Goal: Task Accomplishment & Management: Use online tool/utility

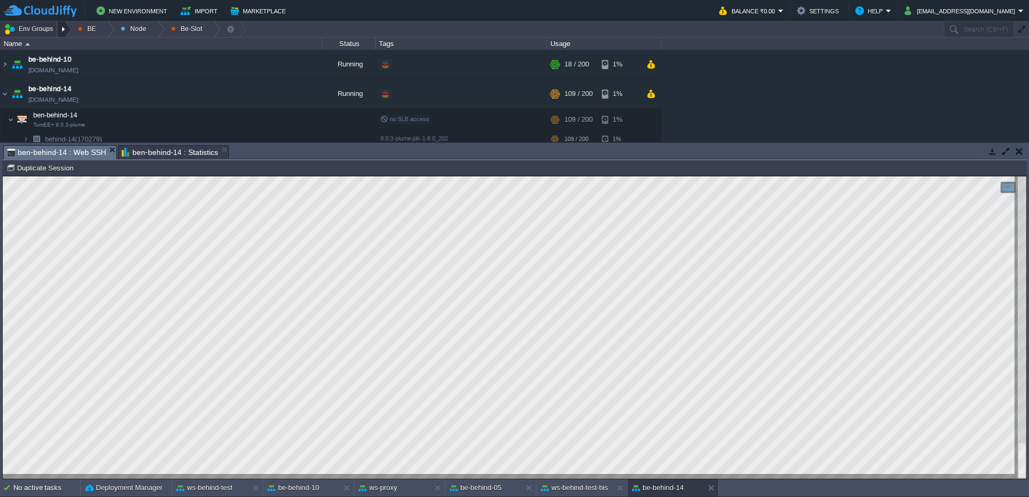
click at [65, 27] on div at bounding box center [64, 29] width 14 height 16
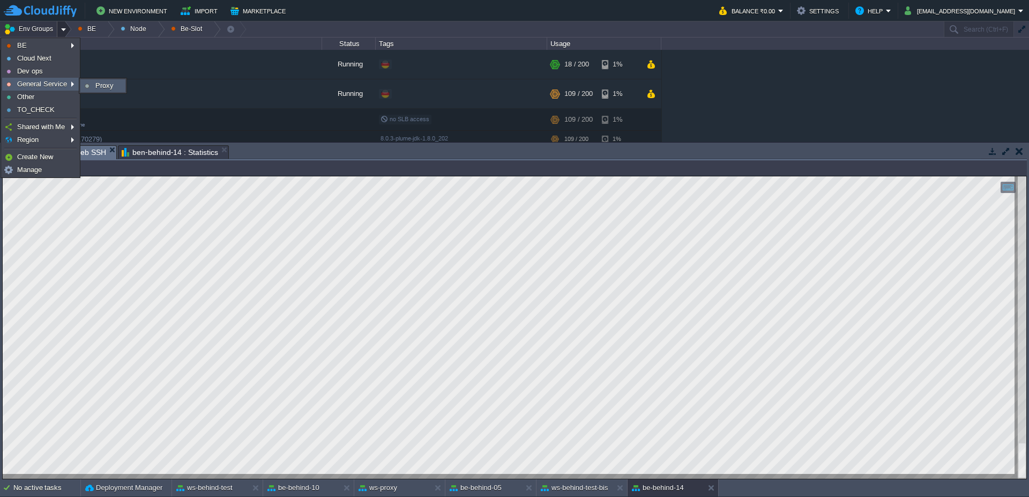
click at [96, 84] on span "Proxy" at bounding box center [104, 85] width 18 height 8
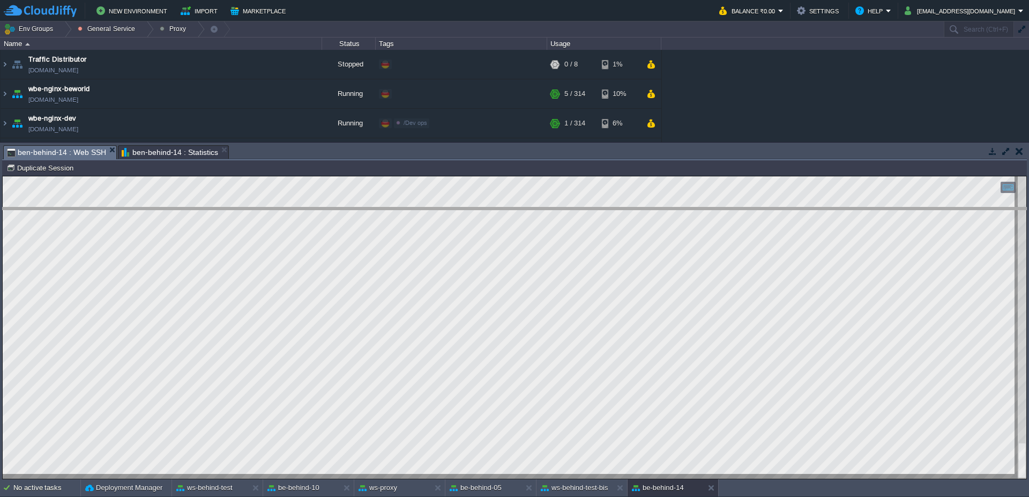
drag, startPoint x: 410, startPoint y: 151, endPoint x: 406, endPoint y: 293, distance: 141.6
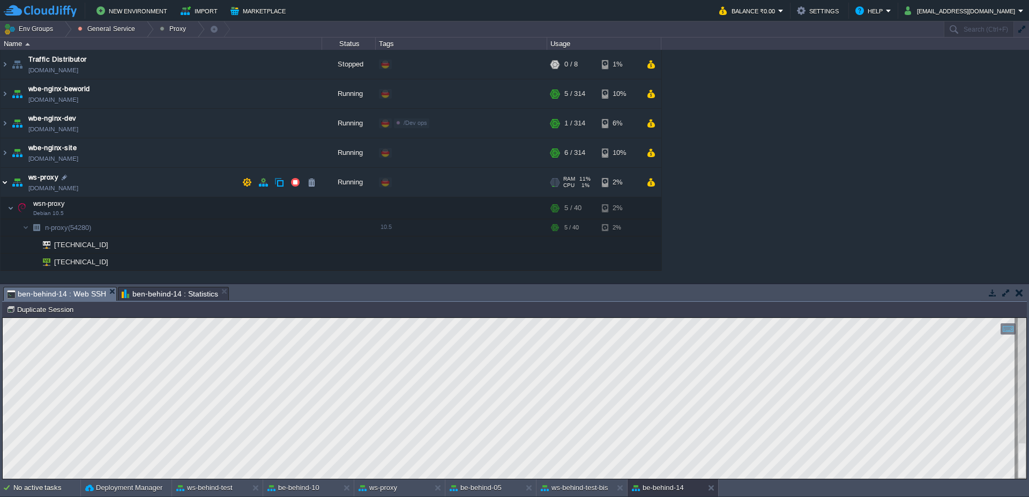
click at [1, 188] on img at bounding box center [5, 182] width 9 height 29
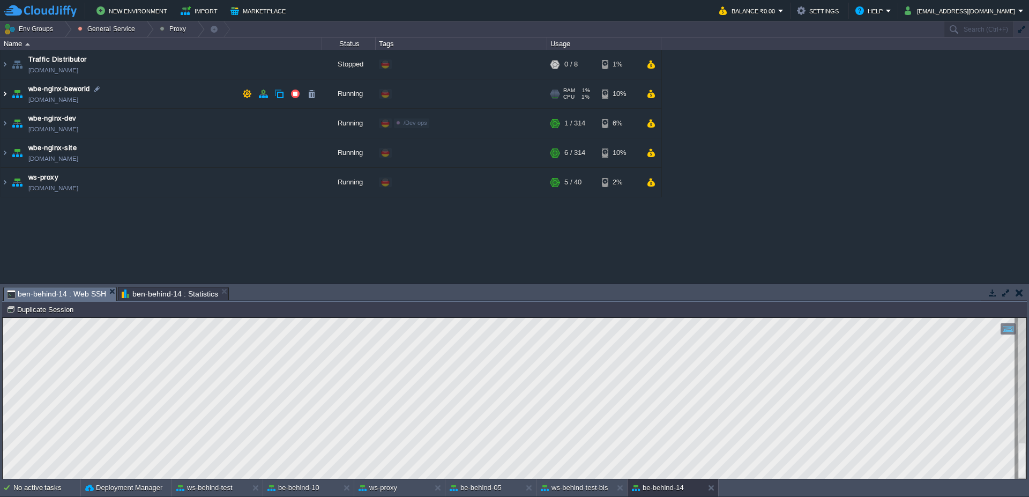
click at [1, 98] on img at bounding box center [5, 93] width 9 height 29
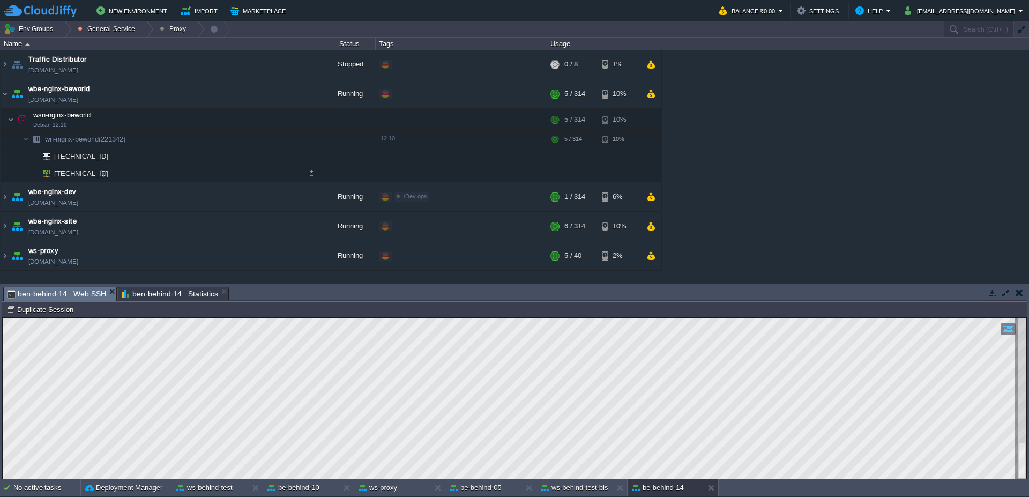
click at [99, 175] on div at bounding box center [103, 174] width 10 height 10
click at [1, 94] on img at bounding box center [5, 93] width 9 height 29
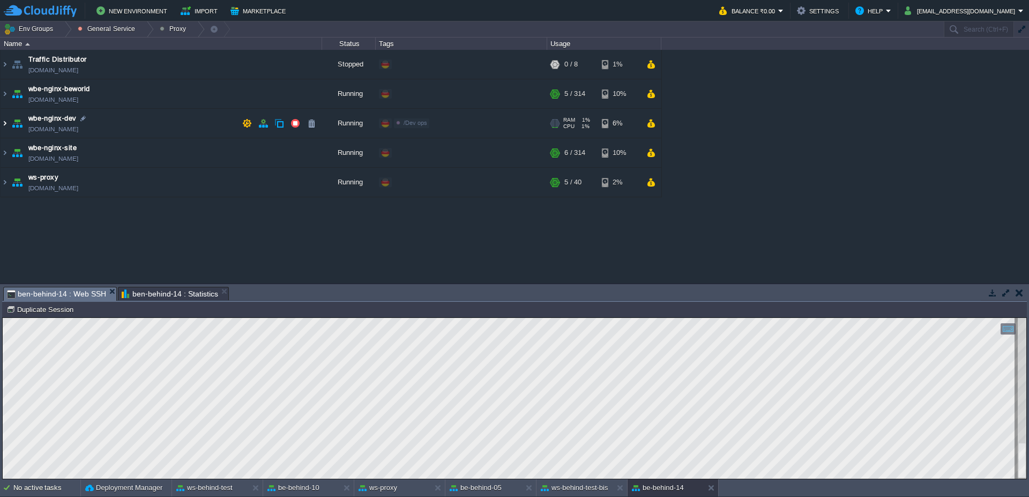
click at [1, 129] on img at bounding box center [5, 123] width 9 height 29
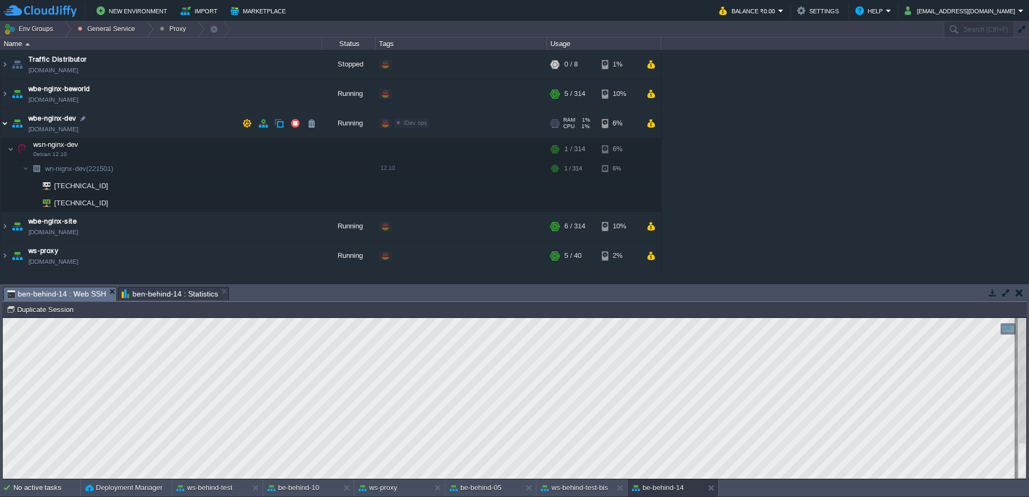
click at [1, 128] on img at bounding box center [5, 123] width 9 height 29
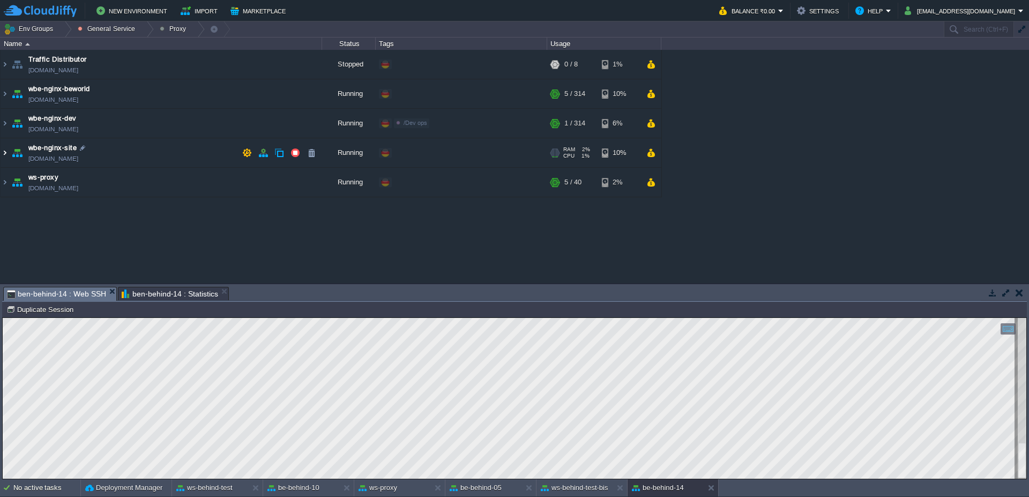
click at [3, 159] on img at bounding box center [5, 152] width 9 height 29
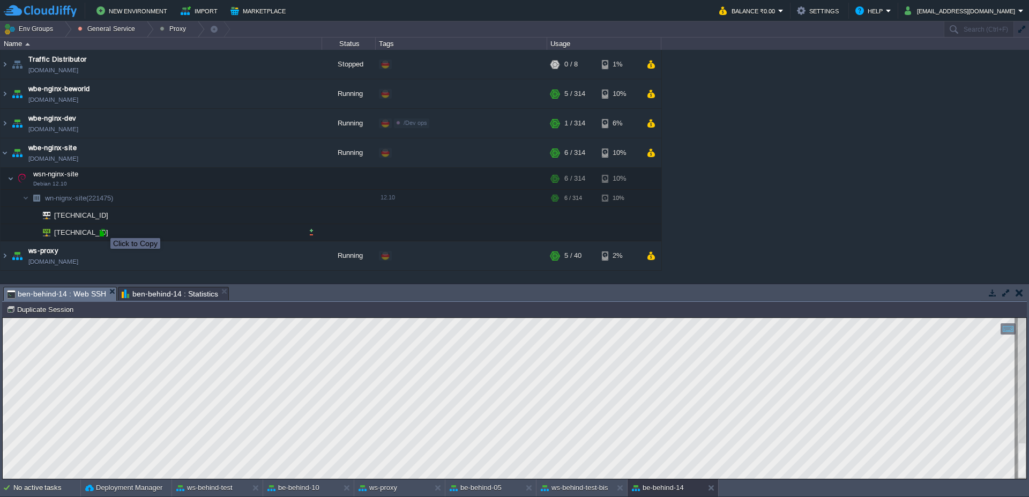
click at [102, 234] on div at bounding box center [103, 233] width 10 height 10
type input "[TECHNICAL_ID]"
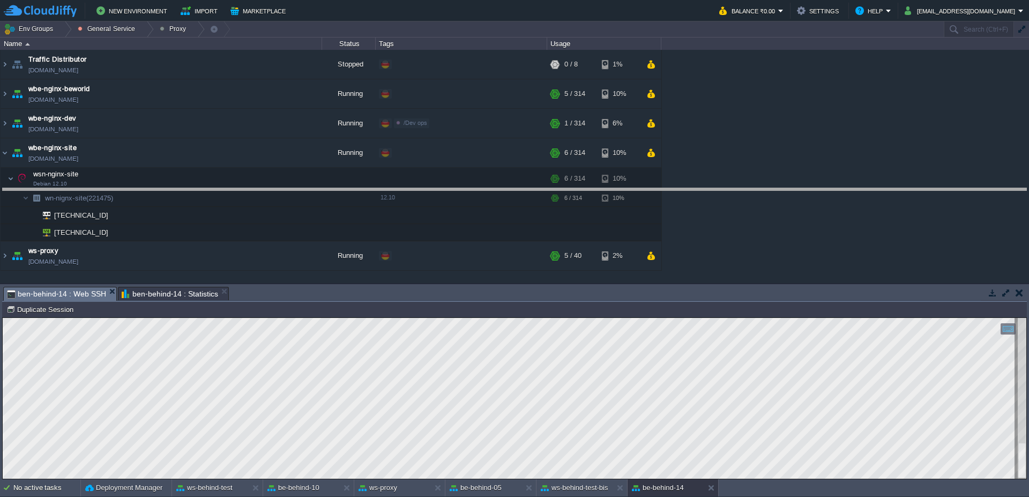
drag, startPoint x: 321, startPoint y: 289, endPoint x: 312, endPoint y: 191, distance: 99.0
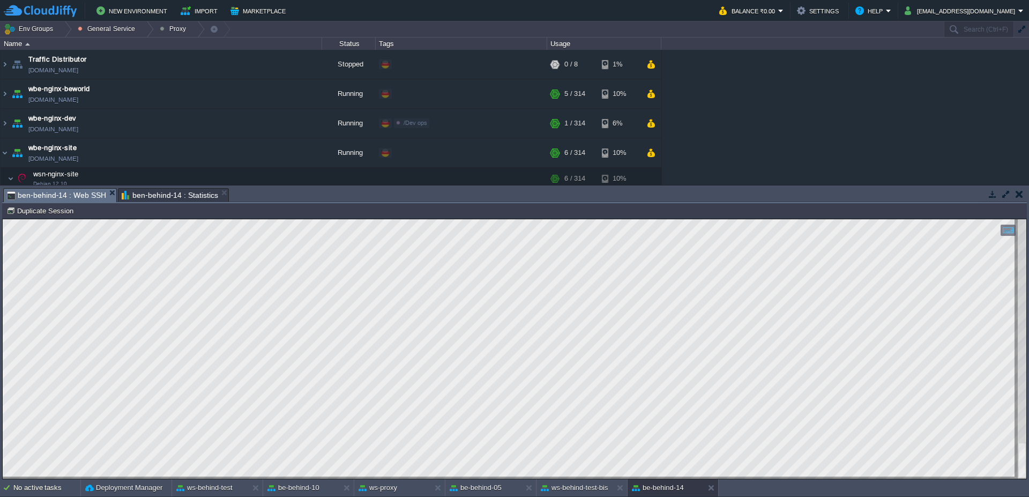
click at [150, 193] on span "ben-behind-14 : Statistics" at bounding box center [170, 195] width 96 height 13
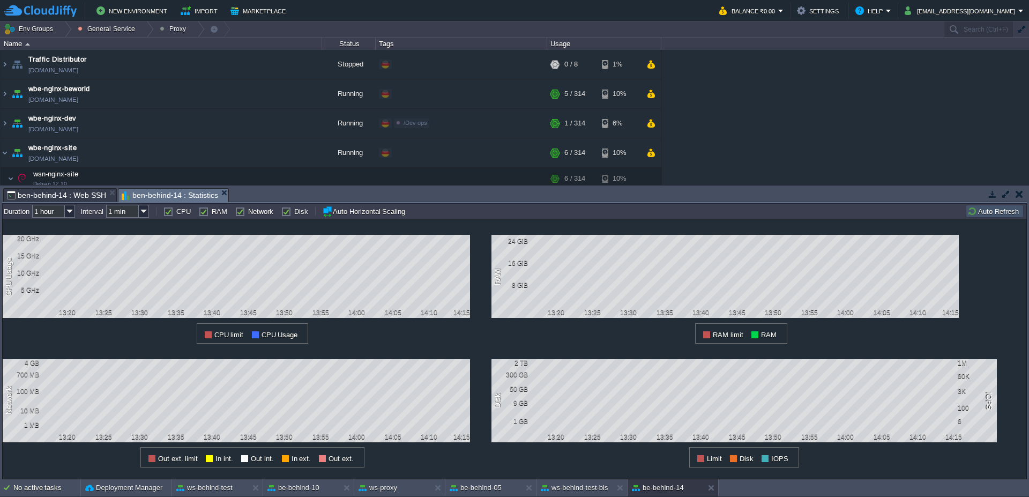
click at [965, 213] on table "Auto Refresh" at bounding box center [994, 211] width 61 height 13
click at [976, 211] on button "Auto Refresh" at bounding box center [994, 211] width 55 height 10
click at [709, 494] on div at bounding box center [711, 487] width 14 height 17
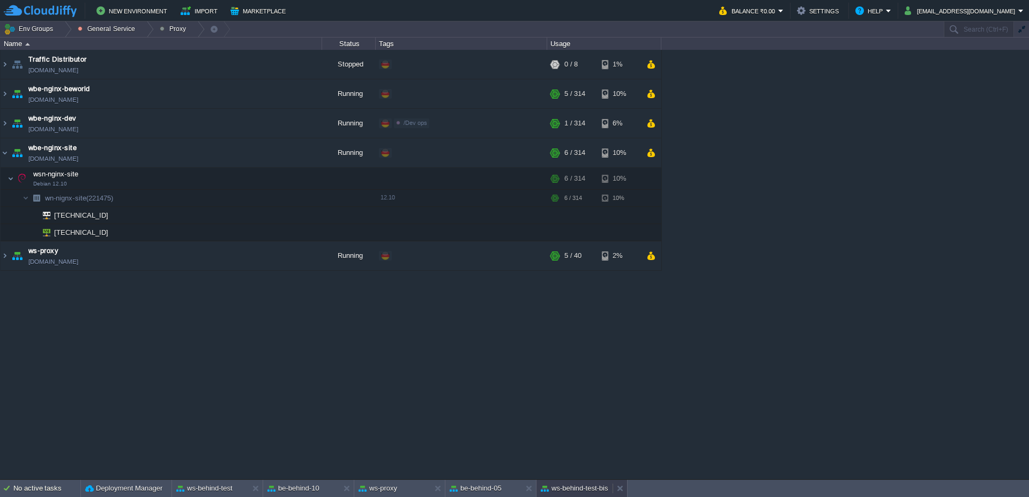
click at [577, 495] on div "ws-behind-test-bis" at bounding box center [575, 488] width 76 height 17
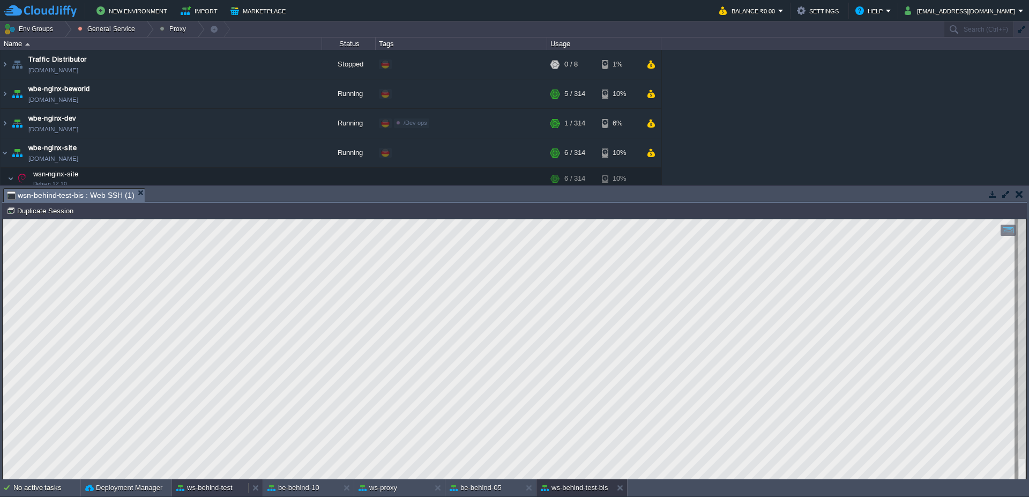
click at [214, 490] on button "ws-behind-test" at bounding box center [204, 487] width 56 height 11
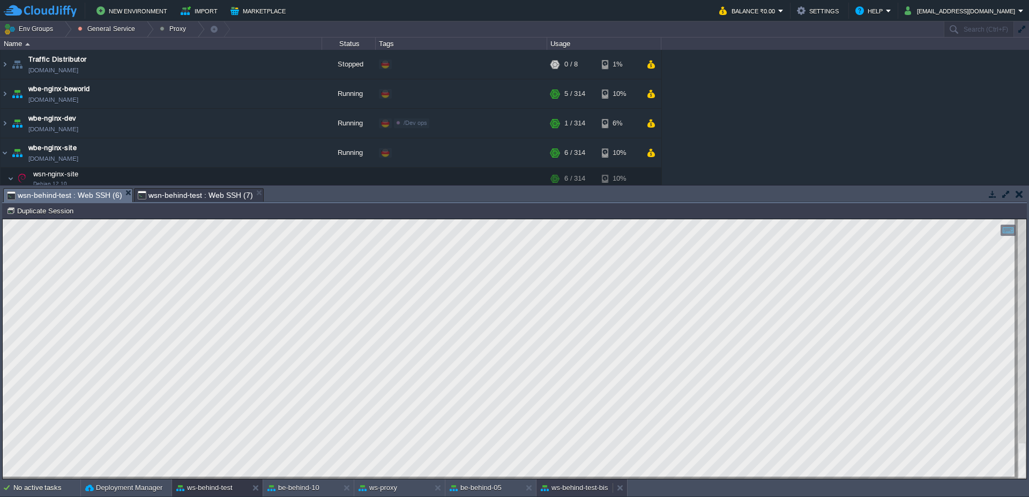
click at [553, 489] on button "ws-behind-test-bis" at bounding box center [575, 487] width 68 height 11
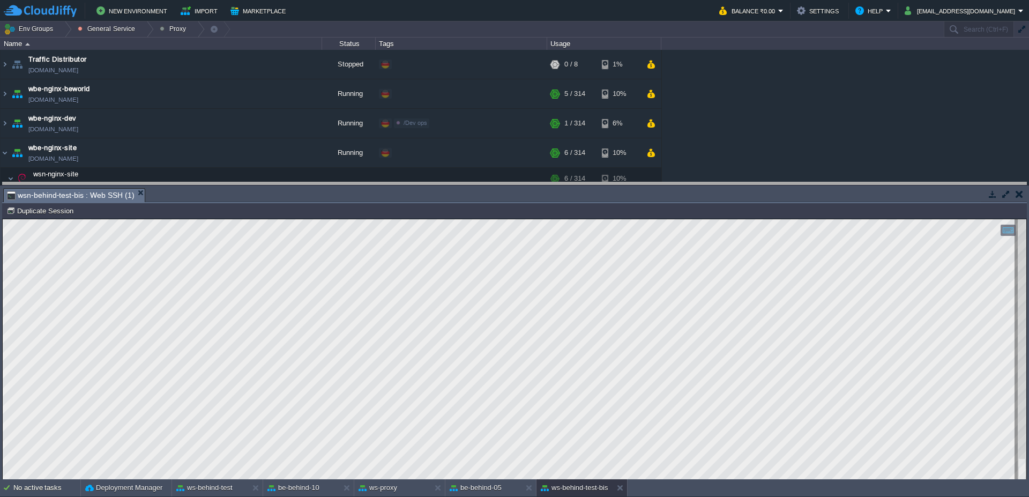
drag, startPoint x: 699, startPoint y: 195, endPoint x: 698, endPoint y: 174, distance: 20.9
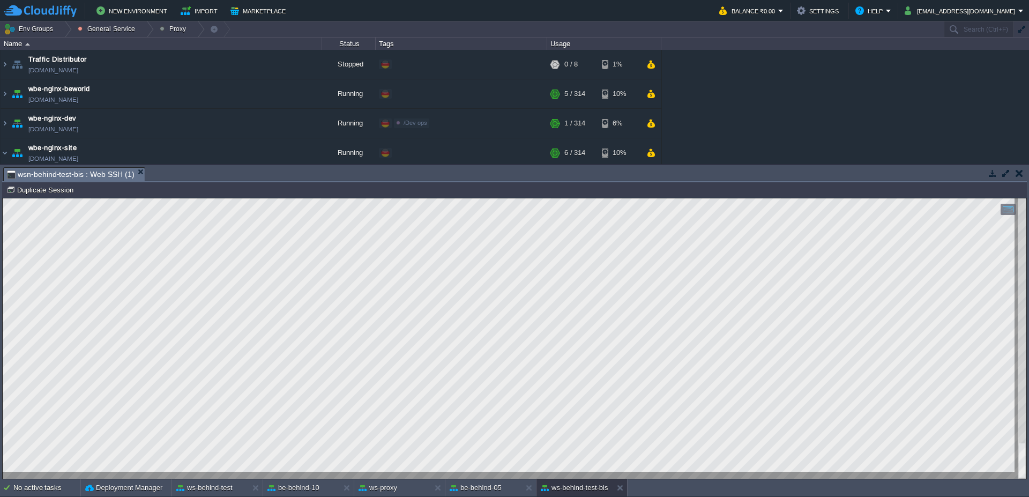
type textarea "sendRisposteEsame"
click at [212, 483] on button "ws-behind-test" at bounding box center [204, 487] width 56 height 11
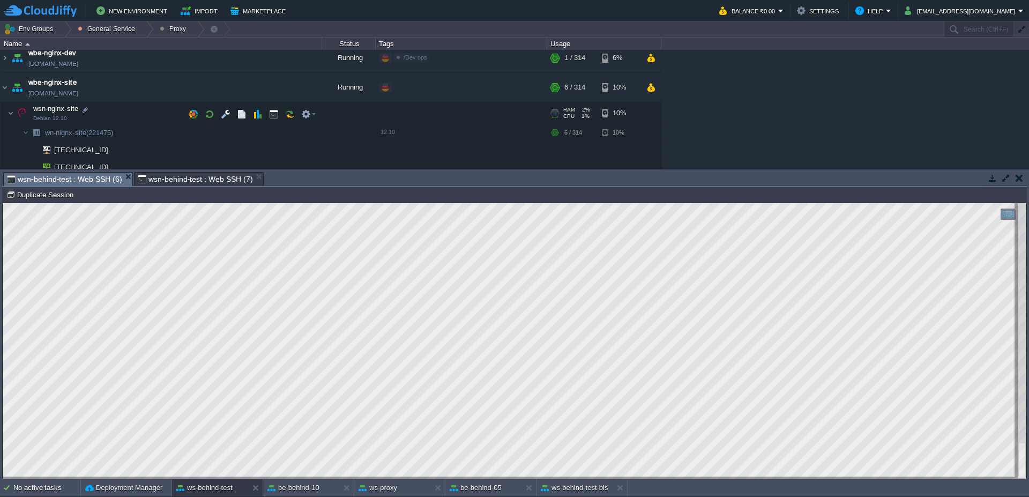
scroll to position [102, 0]
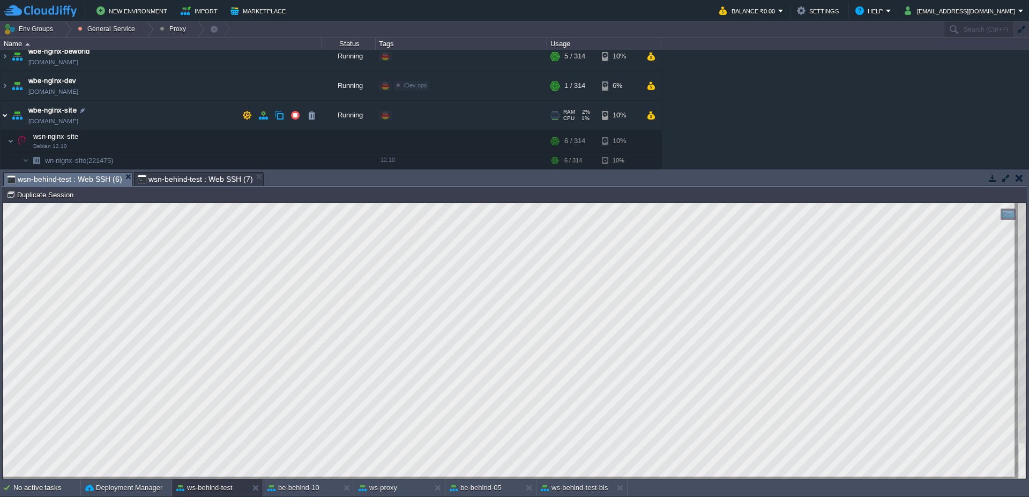
click at [2, 116] on img at bounding box center [5, 115] width 9 height 29
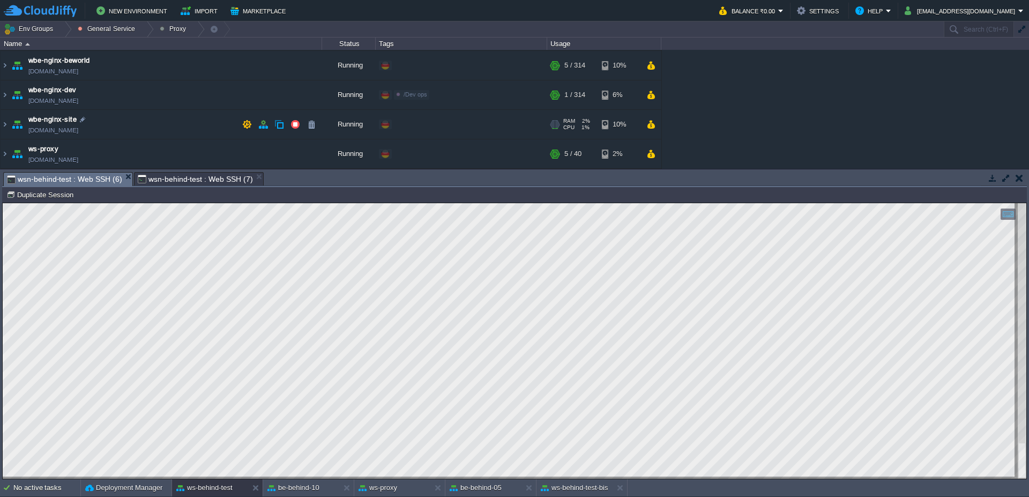
scroll to position [0, 0]
click at [187, 176] on span "wsn-behind-test : Web SSH (7)" at bounding box center [195, 179] width 115 height 13
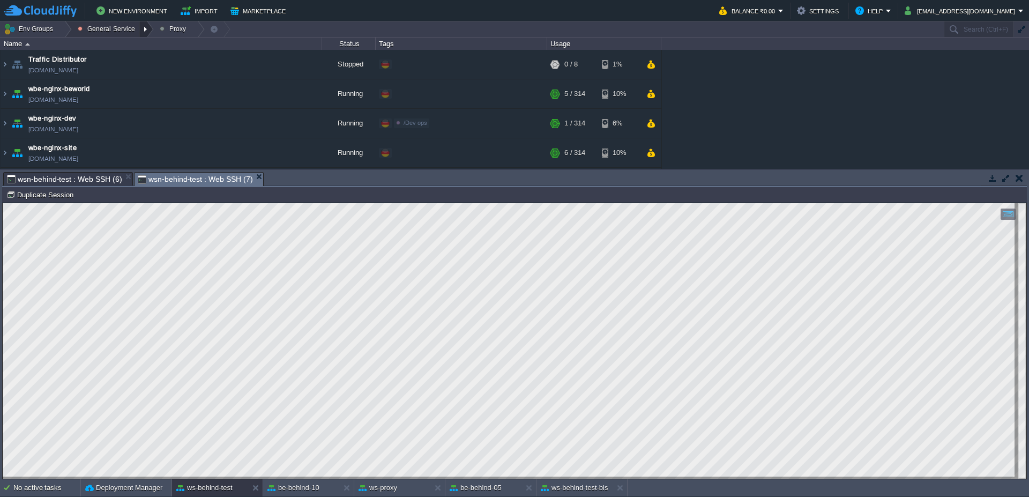
click at [145, 24] on div at bounding box center [146, 29] width 14 height 16
click at [61, 31] on div at bounding box center [64, 29] width 14 height 16
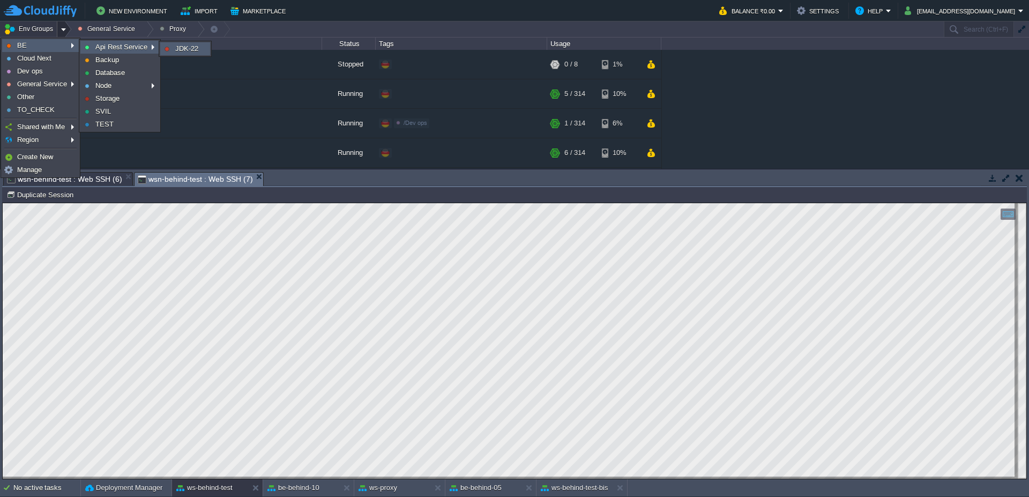
click at [186, 48] on span "JDK-22" at bounding box center [186, 48] width 23 height 8
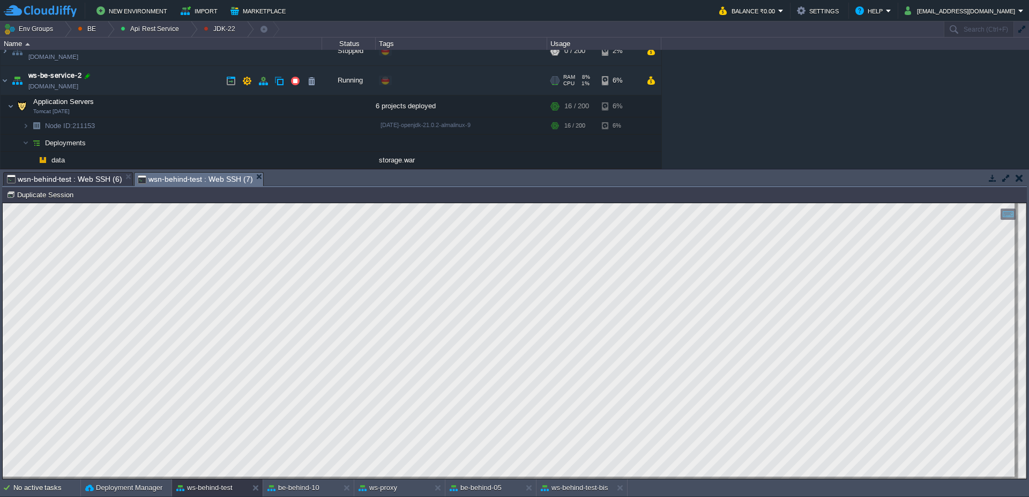
scroll to position [64, 0]
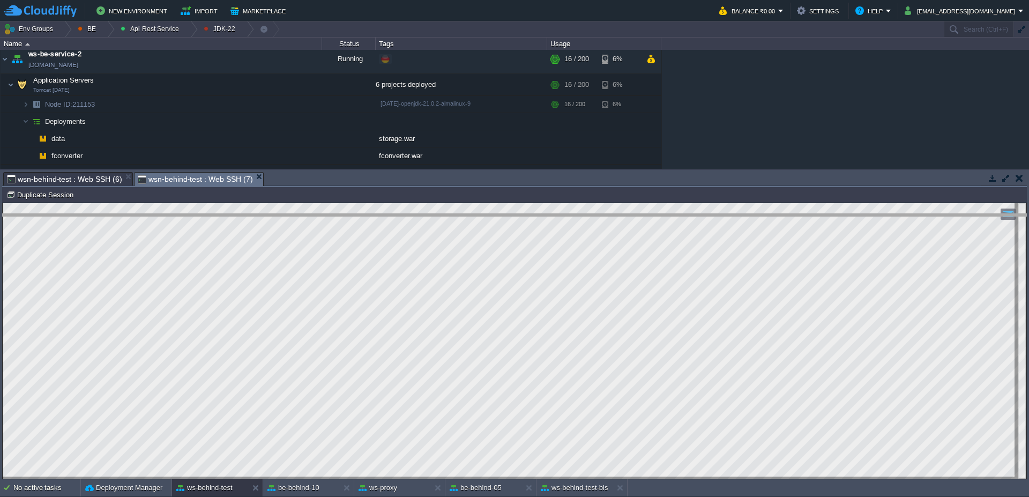
drag, startPoint x: 435, startPoint y: 180, endPoint x: 436, endPoint y: 288, distance: 108.3
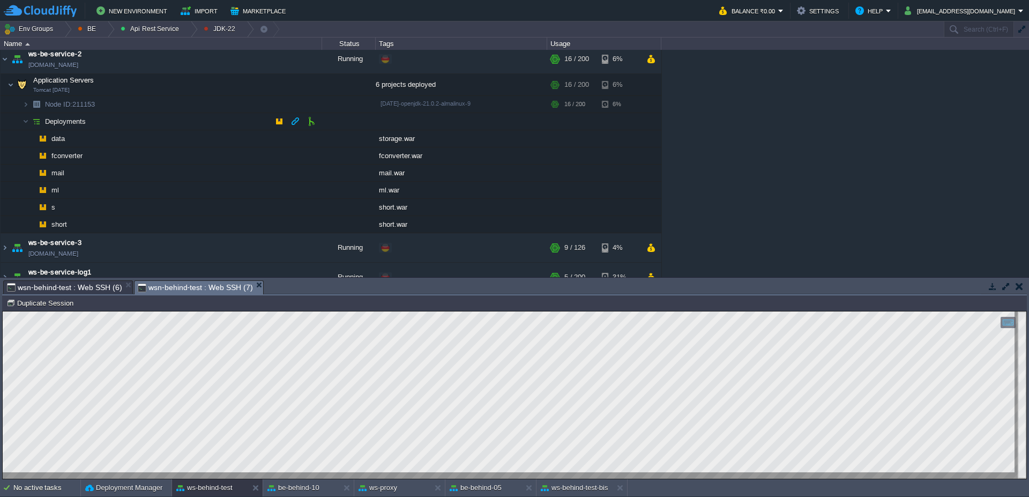
scroll to position [0, 0]
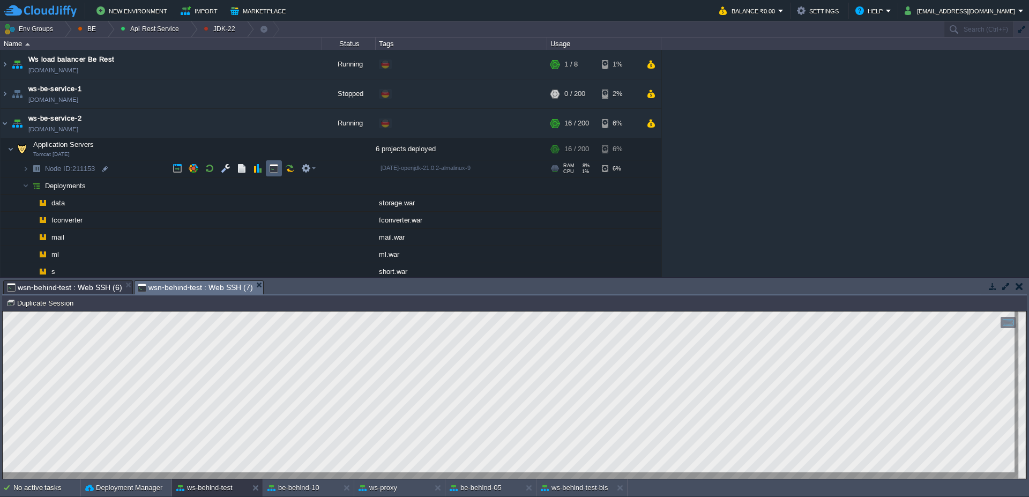
click at [279, 167] on td at bounding box center [274, 168] width 16 height 16
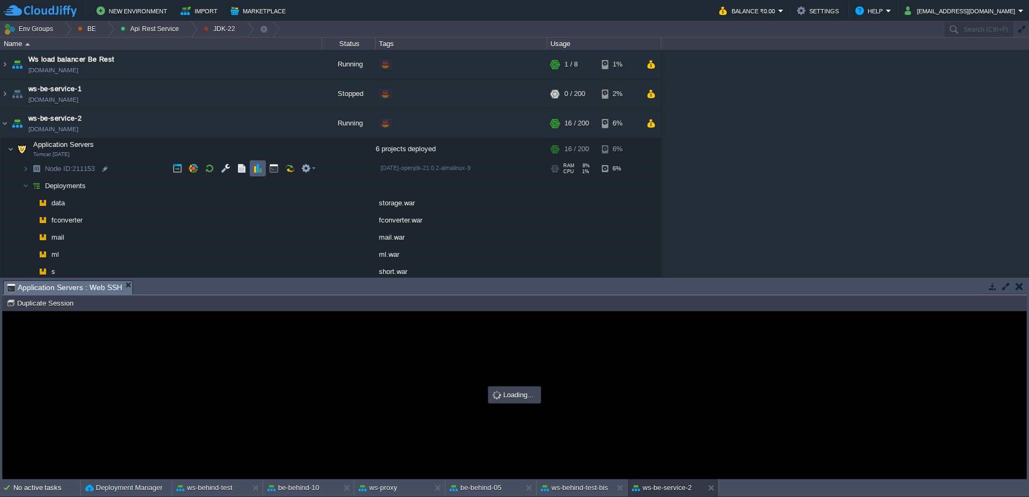
click at [259, 169] on button "button" at bounding box center [258, 168] width 10 height 10
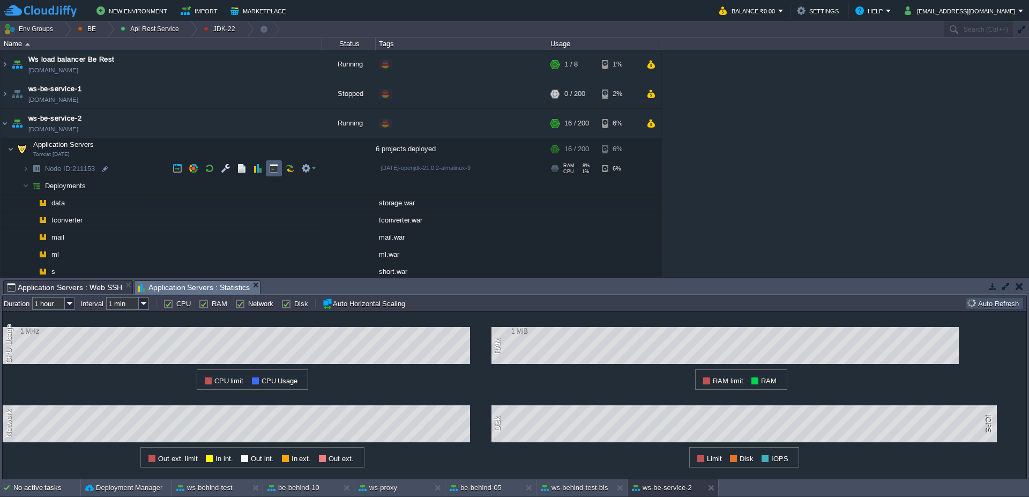
click at [270, 171] on button "button" at bounding box center [274, 168] width 10 height 10
type input "#000000"
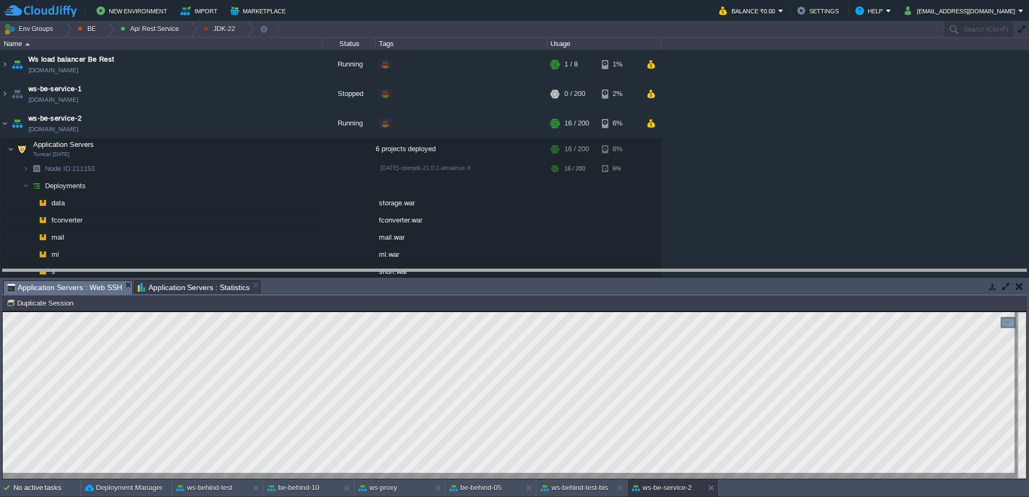
drag, startPoint x: 422, startPoint y: 291, endPoint x: 419, endPoint y: 280, distance: 11.6
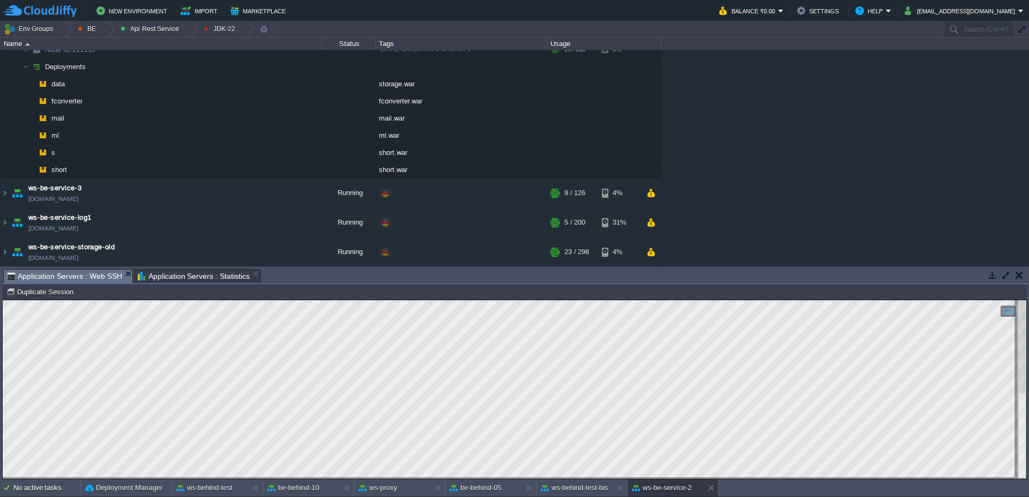
scroll to position [120, 0]
click at [4, 190] on img at bounding box center [5, 191] width 9 height 29
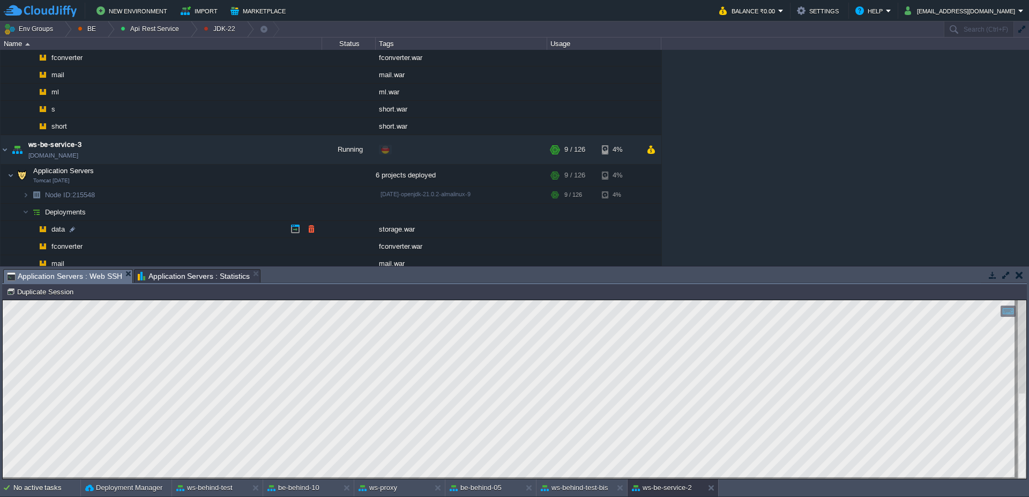
scroll to position [184, 0]
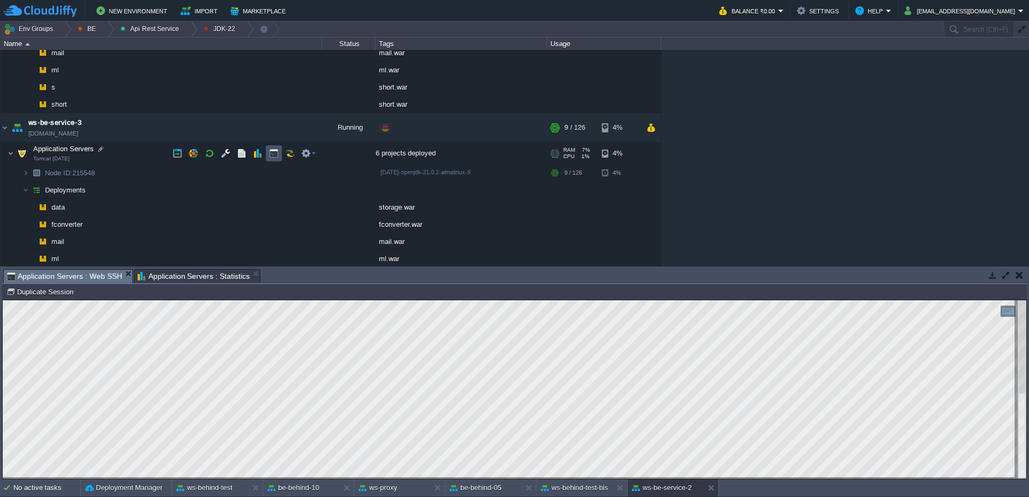
click at [276, 151] on button "button" at bounding box center [274, 153] width 10 height 10
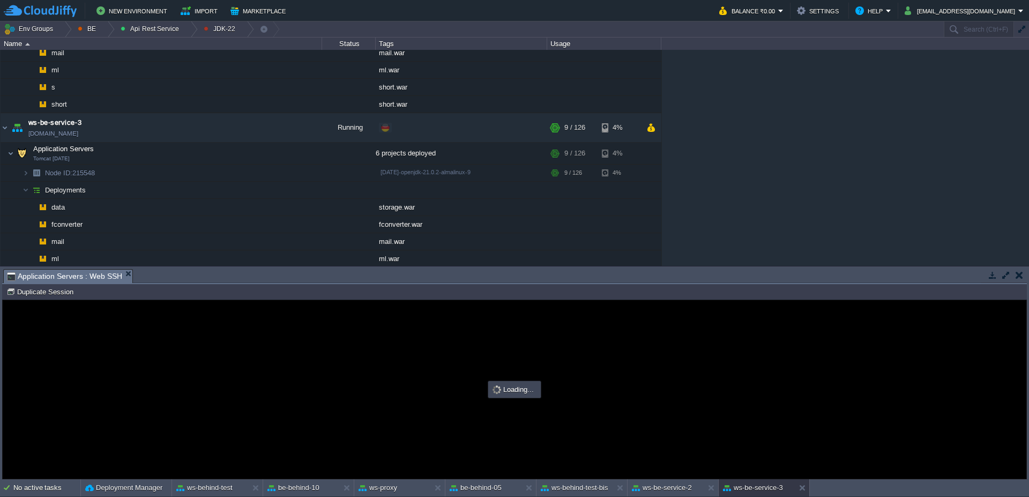
scroll to position [0, 0]
type input "#000000"
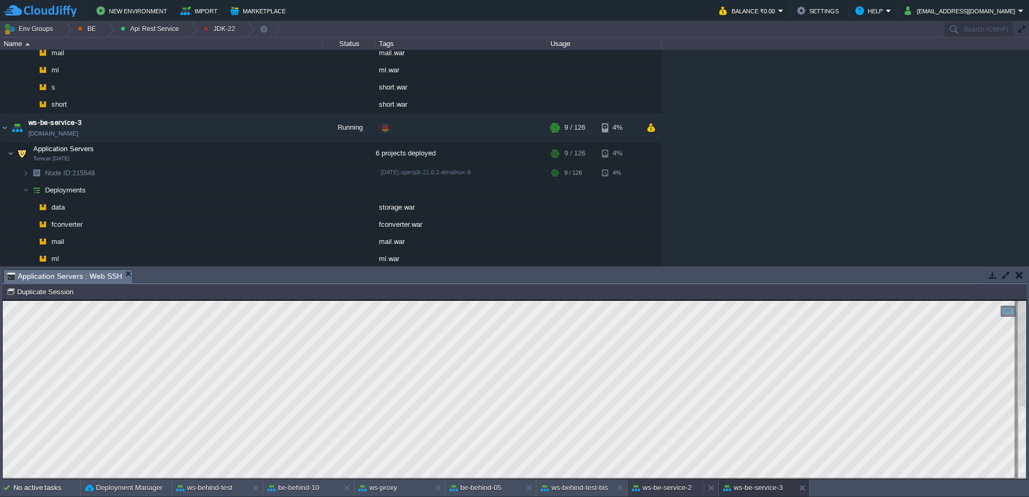
click at [673, 489] on button "ws-be-service-2" at bounding box center [662, 487] width 60 height 11
click at [741, 485] on button "ws-be-service-3" at bounding box center [753, 487] width 60 height 11
click at [766, 489] on button "ws-be-service-3" at bounding box center [753, 487] width 60 height 11
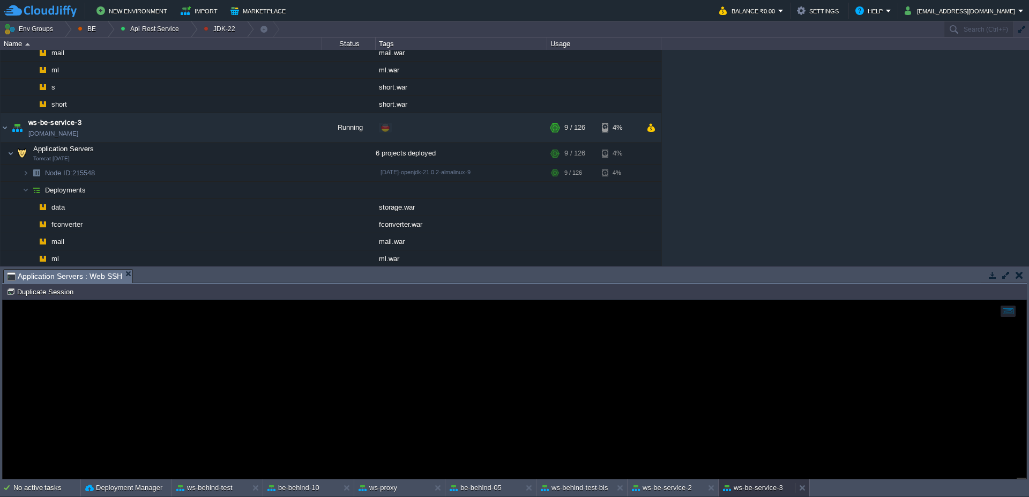
scroll to position [66, 0]
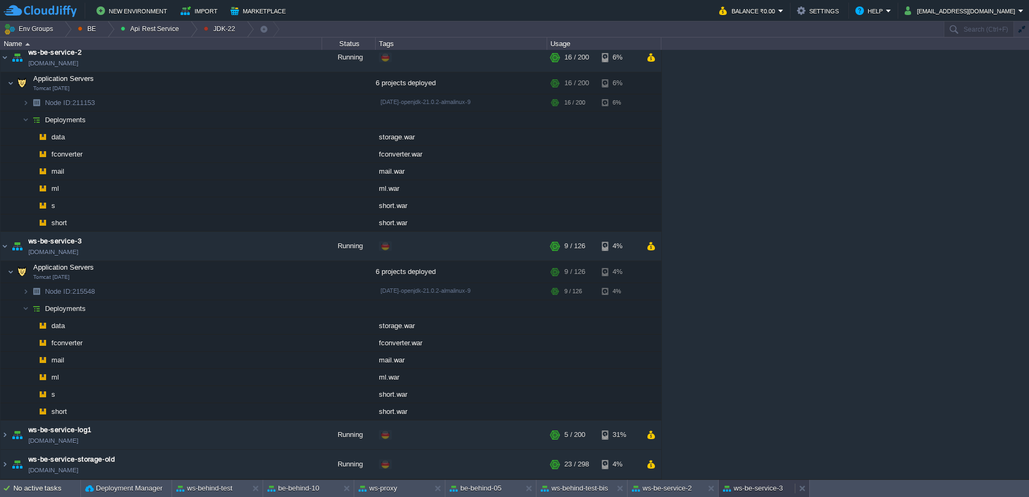
click at [766, 489] on button "ws-be-service-3" at bounding box center [753, 488] width 60 height 11
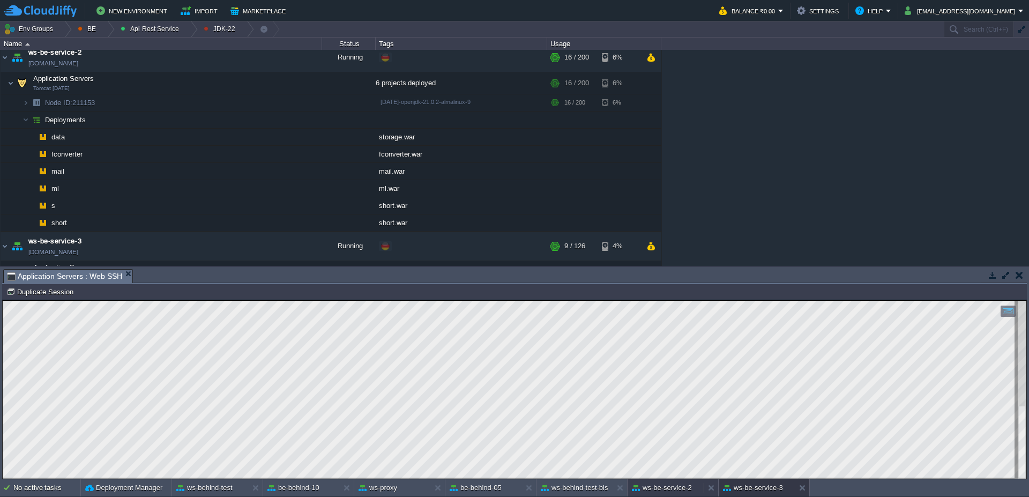
click at [671, 488] on button "ws-be-service-2" at bounding box center [662, 487] width 60 height 11
click at [759, 488] on button "ws-be-service-3" at bounding box center [753, 487] width 60 height 11
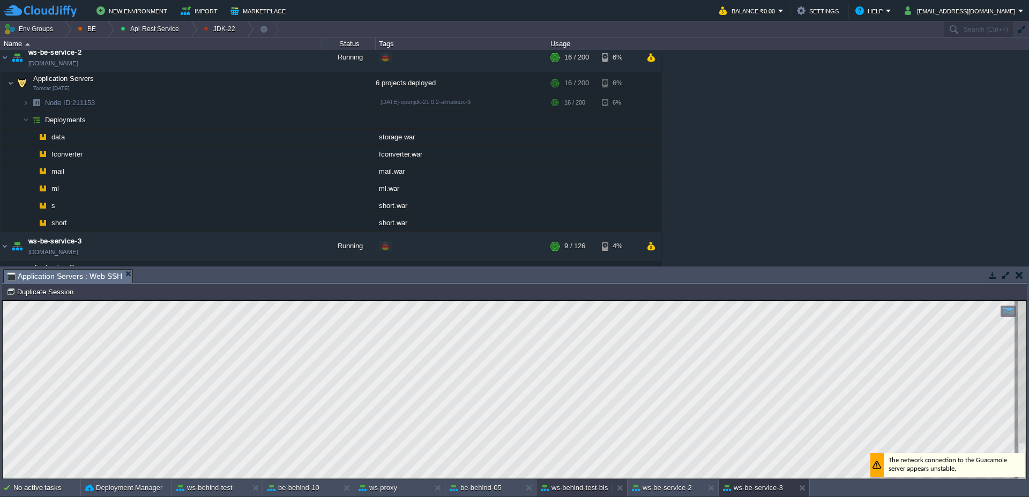
click at [578, 489] on button "ws-behind-test-bis" at bounding box center [575, 487] width 68 height 11
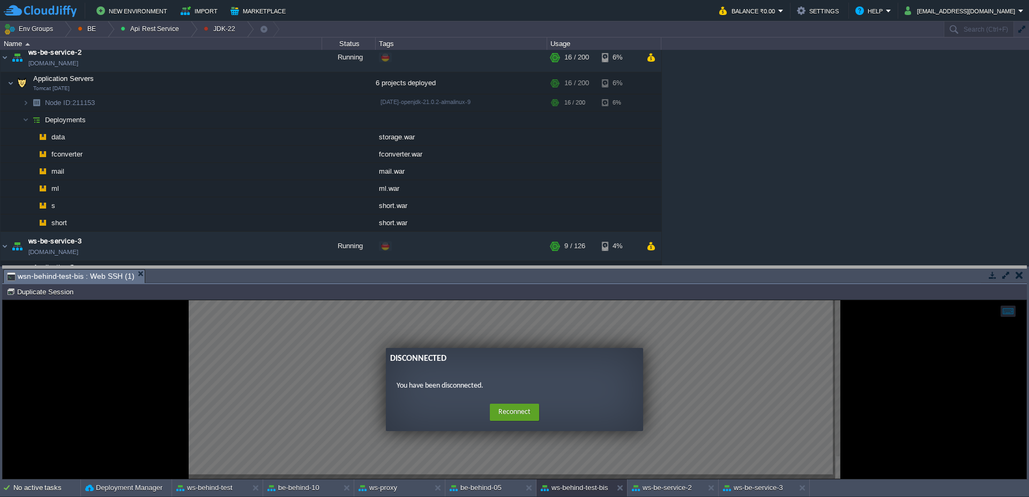
drag, startPoint x: 535, startPoint y: 278, endPoint x: 535, endPoint y: 201, distance: 76.6
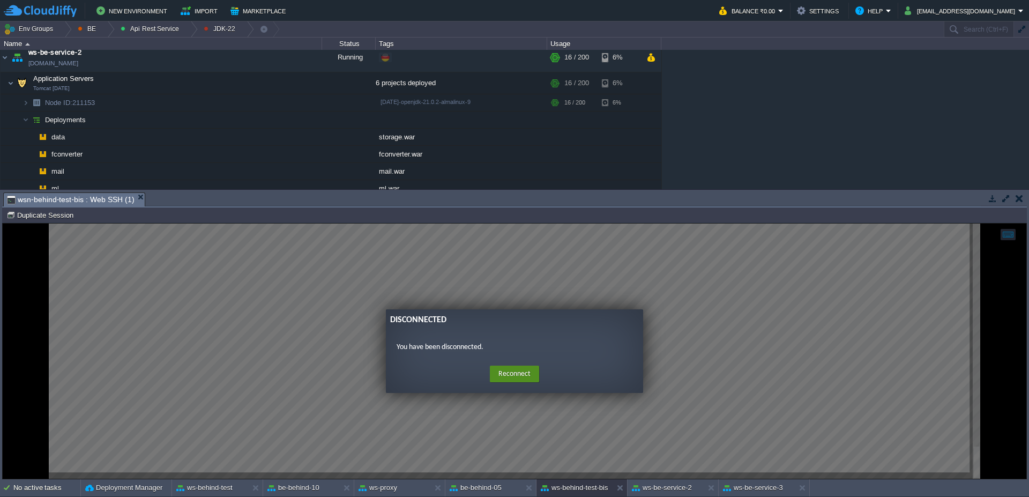
click at [506, 372] on button "Reconnect" at bounding box center [514, 374] width 49 height 17
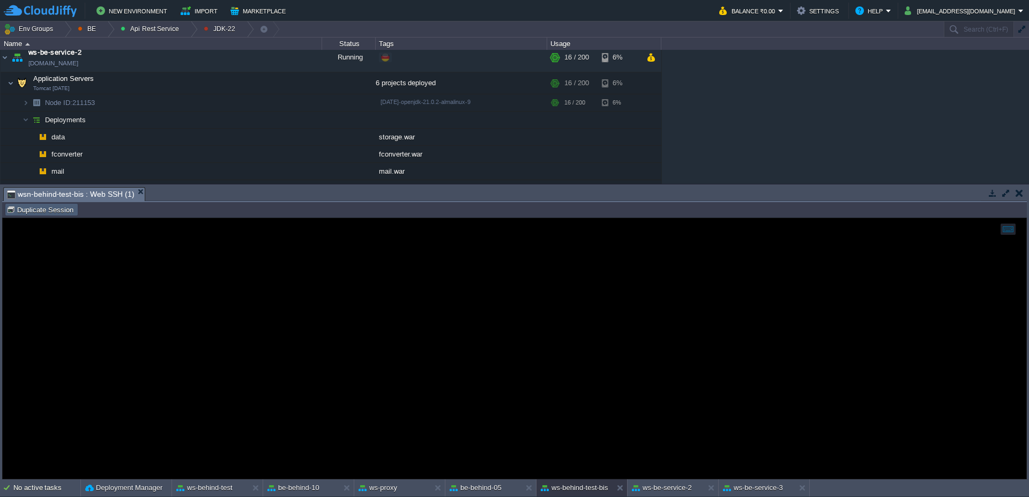
click at [60, 215] on td "Duplicate Session" at bounding box center [41, 209] width 73 height 13
type input "#000000"
